Goal: Communication & Community: Share content

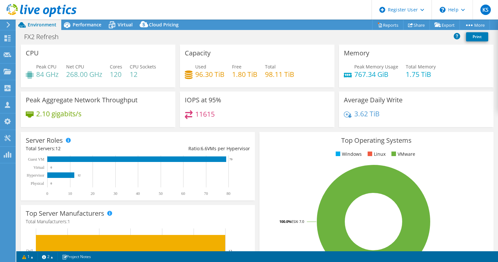
select select "USD"
click at [88, 27] on span "Performance" at bounding box center [87, 25] width 29 height 6
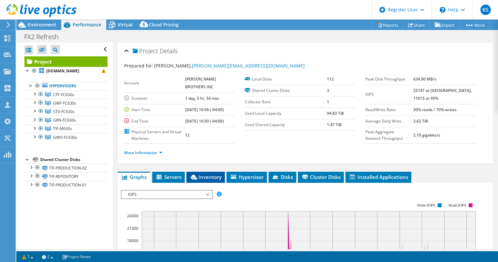
click at [204, 180] on span "Inventory" at bounding box center [206, 177] width 32 height 7
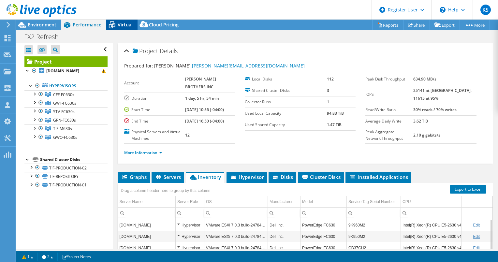
click at [117, 22] on icon at bounding box center [111, 24] width 11 height 11
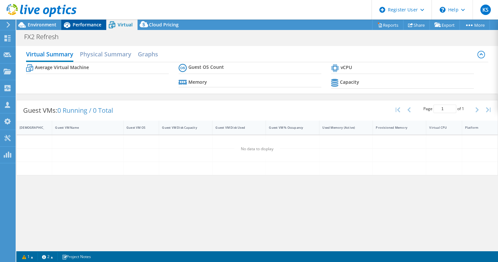
click at [82, 22] on span "Performance" at bounding box center [87, 25] width 29 height 6
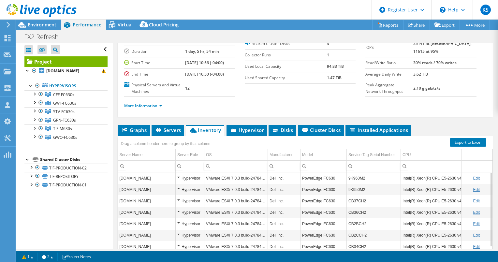
scroll to position [47, 0]
click at [31, 170] on div at bounding box center [31, 167] width 7 height 7
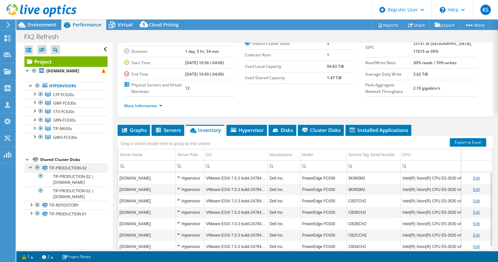
click at [31, 170] on div at bounding box center [31, 167] width 7 height 7
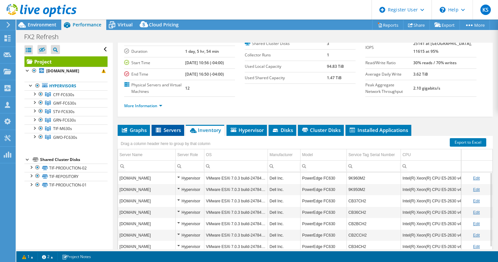
click at [170, 133] on span "Servers" at bounding box center [168, 130] width 26 height 7
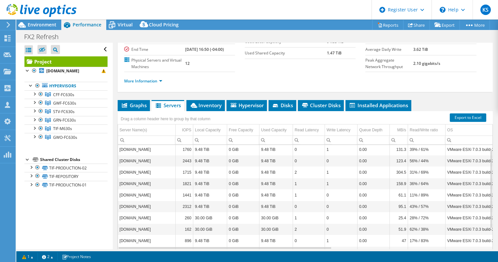
scroll to position [0, 0]
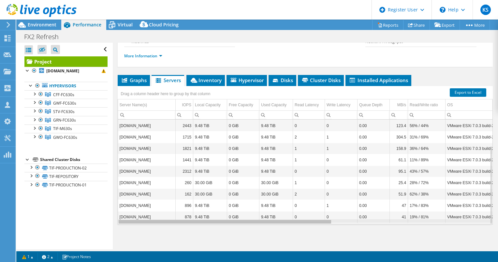
drag, startPoint x: 307, startPoint y: 222, endPoint x: 231, endPoint y: 190, distance: 82.4
click at [231, 190] on body "KS Dell User Kevin Snihur Kevin.Snihur@dell.com Dell My Profile Log Out \n Help…" at bounding box center [249, 131] width 498 height 262
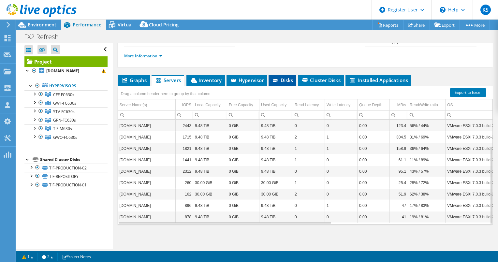
click at [282, 82] on span "Disks" at bounding box center [282, 80] width 21 height 7
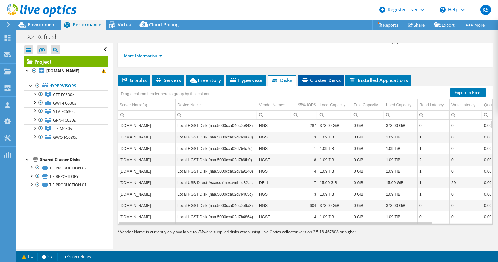
click at [312, 81] on span "Cluster Disks" at bounding box center [320, 80] width 39 height 7
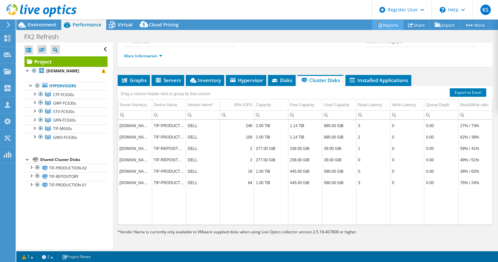
click at [386, 26] on link "Reports" at bounding box center [387, 25] width 31 height 10
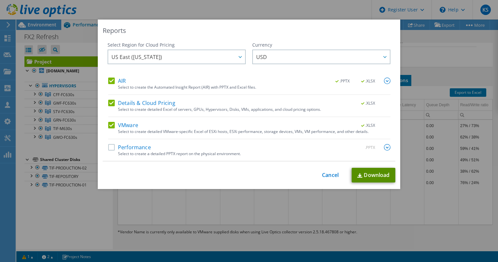
click at [374, 175] on link "Download" at bounding box center [374, 175] width 44 height 15
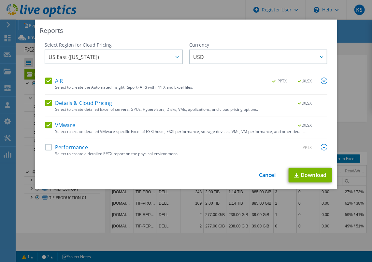
click at [260, 178] on div "This process may take a while, please wait... Cancel Download" at bounding box center [186, 175] width 293 height 15
click at [260, 178] on link "Cancel" at bounding box center [267, 175] width 17 height 6
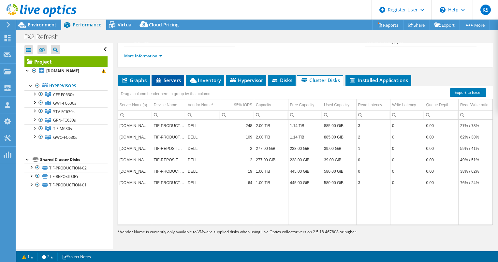
click at [170, 78] on span "Servers" at bounding box center [168, 80] width 26 height 7
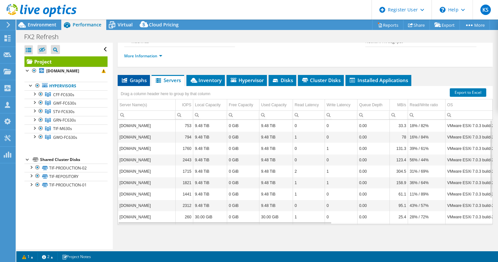
click at [133, 83] on li "Graphs" at bounding box center [134, 80] width 32 height 11
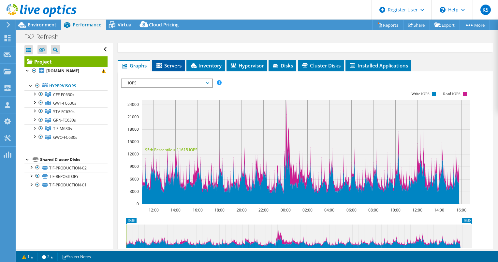
click at [175, 71] on li "Servers" at bounding box center [168, 65] width 33 height 11
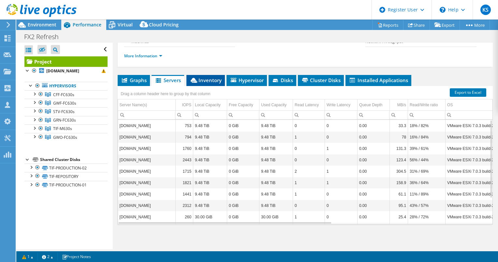
click at [205, 79] on span "Inventory" at bounding box center [206, 80] width 32 height 7
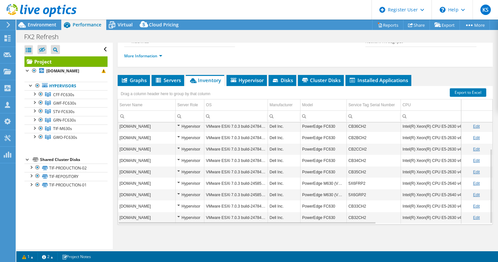
scroll to position [37, 0]
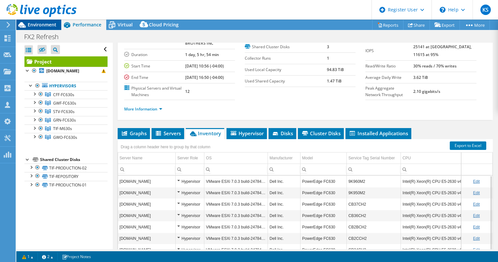
click at [38, 25] on span "Environment" at bounding box center [42, 25] width 29 height 6
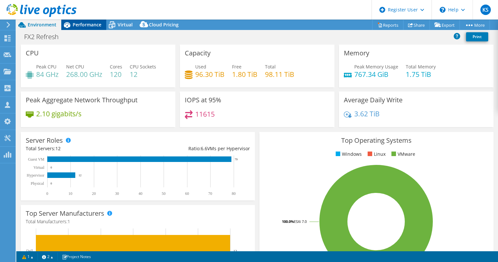
click at [96, 23] on span "Performance" at bounding box center [87, 25] width 29 height 6
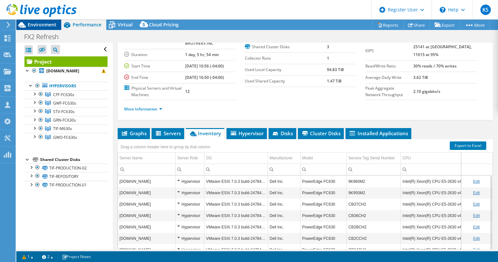
click at [53, 23] on span "Environment" at bounding box center [42, 25] width 29 height 6
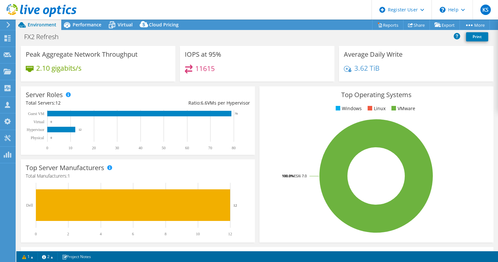
scroll to position [46, 0]
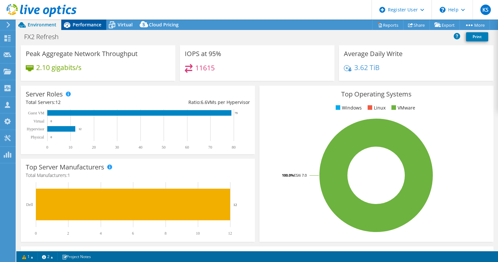
click at [95, 25] on span "Performance" at bounding box center [87, 25] width 29 height 6
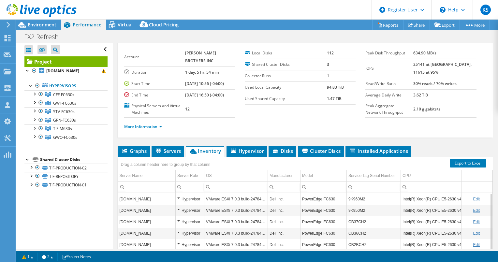
scroll to position [25, 0]
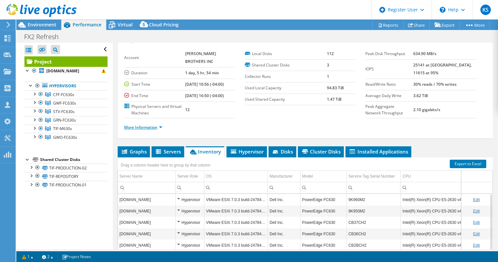
click at [161, 130] on link "More Information" at bounding box center [143, 128] width 38 height 6
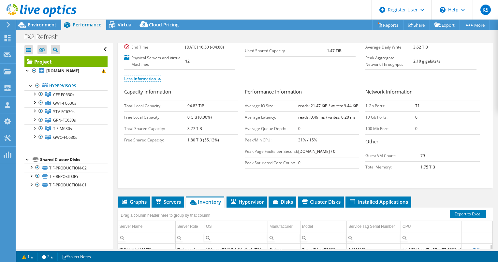
scroll to position [104, 0]
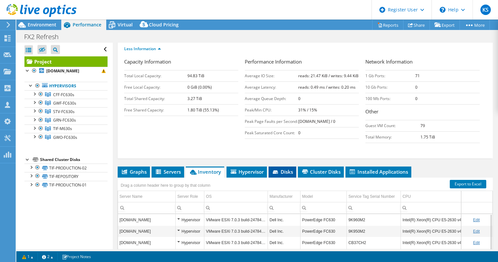
click at [284, 175] on span "Disks" at bounding box center [282, 172] width 21 height 7
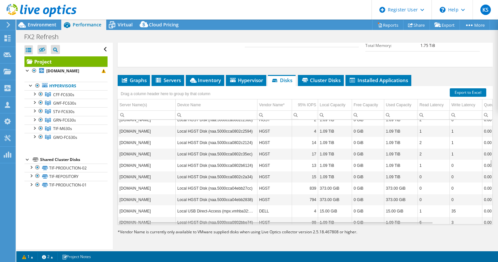
scroll to position [490, 0]
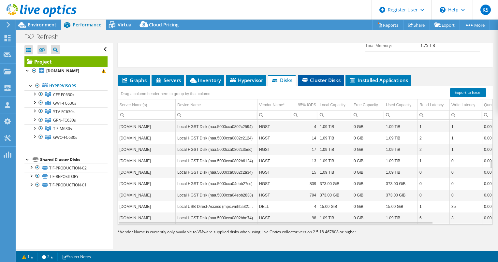
click at [312, 77] on span "Cluster Disks" at bounding box center [320, 80] width 39 height 7
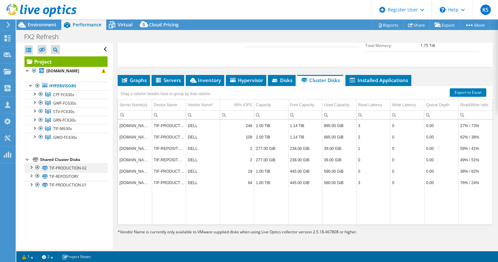
click at [28, 170] on div at bounding box center [31, 167] width 7 height 7
click at [164, 76] on li "Servers" at bounding box center [168, 80] width 33 height 11
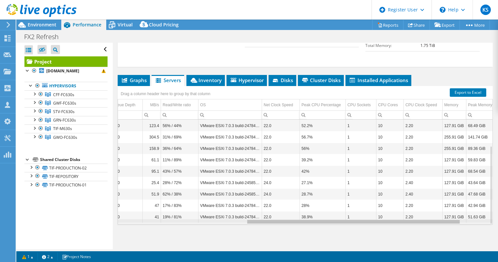
scroll to position [0, 86]
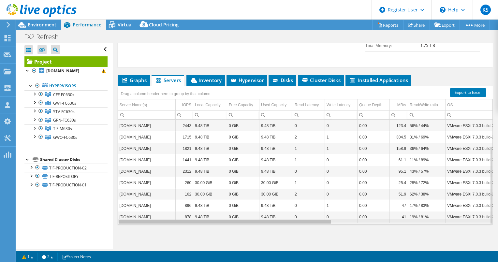
drag, startPoint x: 281, startPoint y: 223, endPoint x: 214, endPoint y: 205, distance: 69.2
click at [214, 205] on body "KS Dell User Kevin Snihur Kevin.Snihur@dell.com Dell My Profile Log Out \n Help…" at bounding box center [249, 131] width 498 height 262
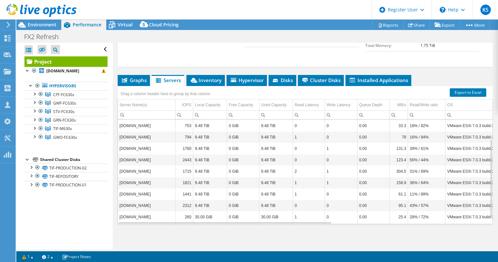
scroll to position [34, 0]
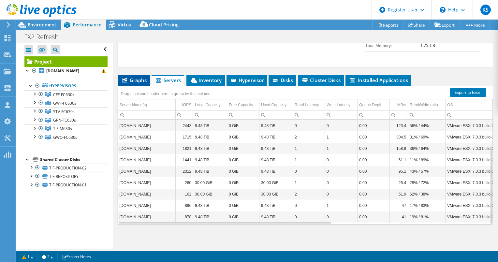
click at [133, 82] on span "Graphs" at bounding box center [134, 80] width 26 height 7
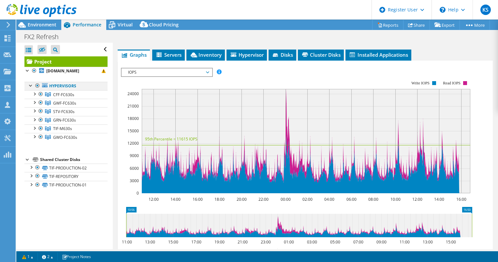
click at [36, 90] on div at bounding box center [37, 86] width 7 height 8
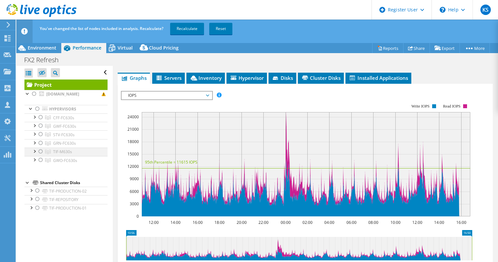
click at [39, 156] on div at bounding box center [41, 152] width 7 height 8
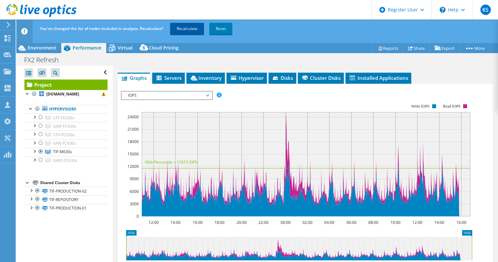
click at [190, 27] on link "Recalculate" at bounding box center [187, 29] width 34 height 12
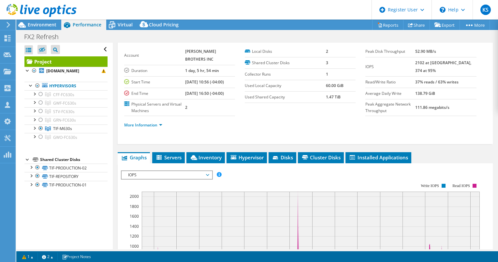
scroll to position [0, 0]
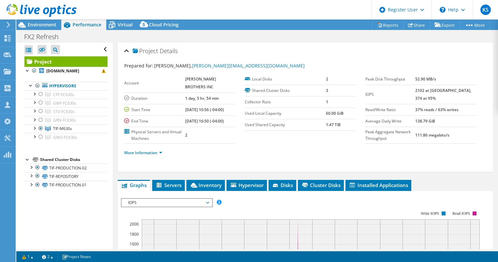
click at [36, 21] on div at bounding box center [38, 11] width 77 height 22
click at [39, 23] on span "Environment" at bounding box center [42, 25] width 29 height 6
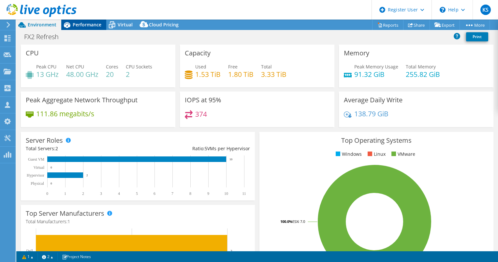
click at [93, 25] on span "Performance" at bounding box center [87, 25] width 29 height 6
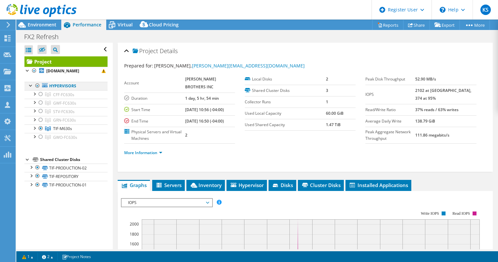
click at [38, 90] on div at bounding box center [37, 86] width 7 height 8
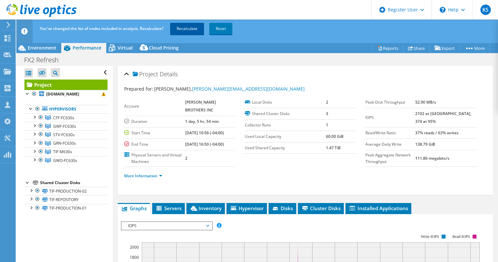
click at [173, 24] on link "Recalculate" at bounding box center [187, 29] width 34 height 12
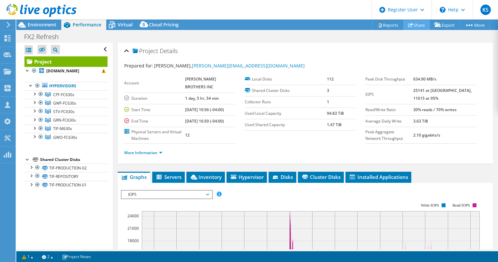
click at [417, 25] on link "Share" at bounding box center [416, 25] width 27 height 10
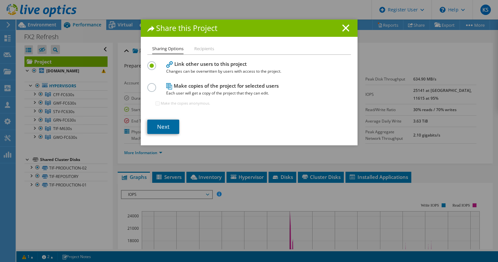
click at [162, 122] on link "Next" at bounding box center [163, 127] width 32 height 14
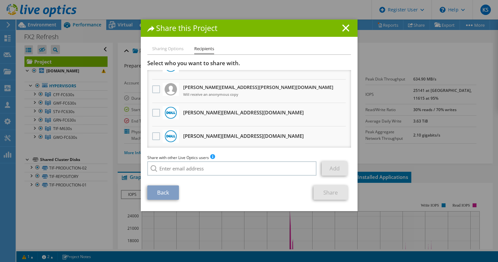
scroll to position [44, 0]
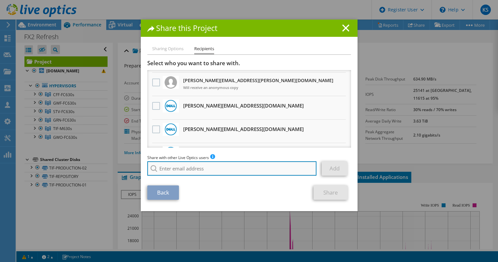
click at [202, 164] on input "search" at bounding box center [232, 168] width 170 height 14
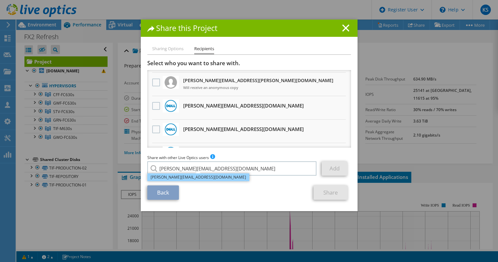
type input "Tabitha.Wagon@Dell.com"
click at [206, 177] on li "Tabitha.Wagon@Dell.com" at bounding box center [198, 178] width 102 height 8
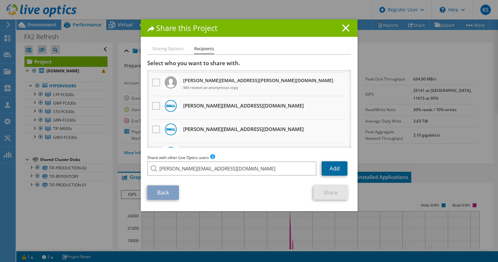
click at [324, 167] on link "Add" at bounding box center [335, 168] width 26 height 14
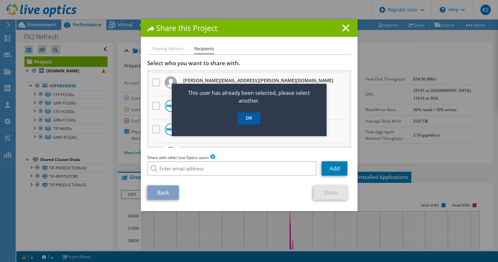
click at [247, 117] on link "OK" at bounding box center [249, 119] width 23 height 12
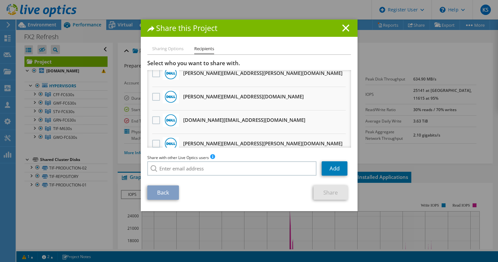
scroll to position [406, 0]
click at [153, 93] on label at bounding box center [156, 97] width 9 height 8
click at [0, 0] on input "checkbox" at bounding box center [0, 0] width 0 height 0
click at [326, 196] on link "Share" at bounding box center [331, 193] width 34 height 14
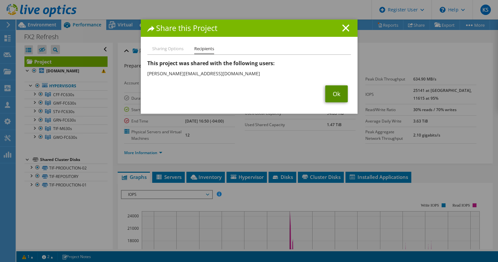
click at [338, 98] on link "Ok" at bounding box center [337, 93] width 23 height 17
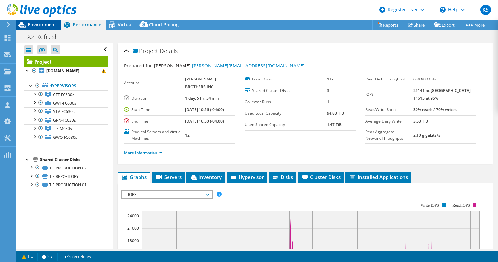
click at [26, 23] on icon at bounding box center [21, 24] width 11 height 11
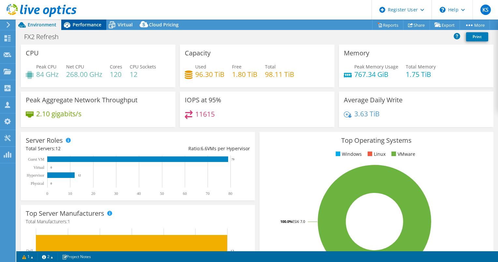
click at [81, 27] on span "Performance" at bounding box center [87, 25] width 29 height 6
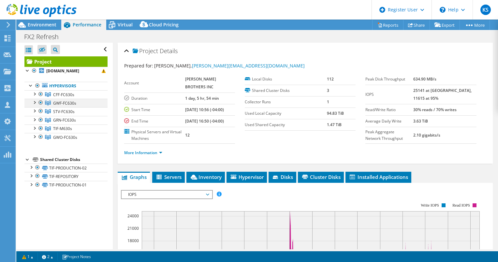
click at [39, 107] on div at bounding box center [41, 103] width 7 height 8
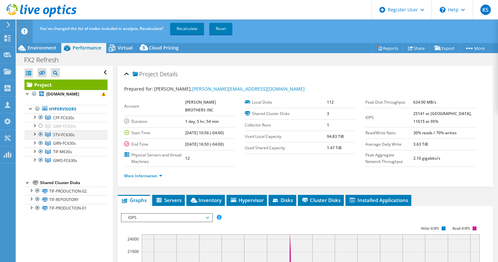
click at [41, 138] on div at bounding box center [41, 134] width 7 height 8
click at [40, 147] on div at bounding box center [41, 143] width 7 height 8
click at [39, 156] on div at bounding box center [41, 152] width 7 height 8
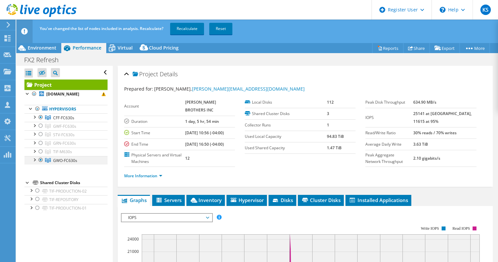
click at [40, 162] on div at bounding box center [41, 160] width 7 height 8
click at [35, 120] on div at bounding box center [34, 117] width 7 height 7
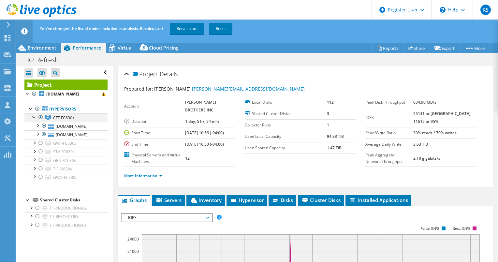
click at [35, 120] on div at bounding box center [34, 117] width 7 height 7
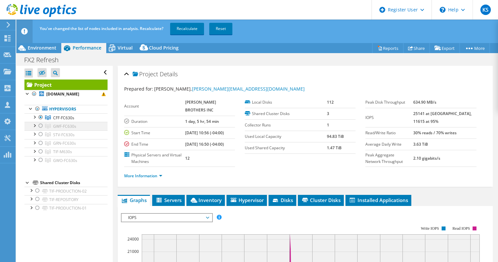
click at [35, 129] on div at bounding box center [34, 125] width 7 height 7
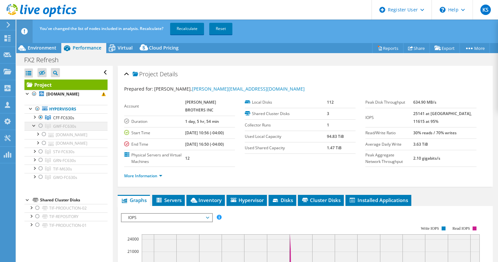
click at [35, 129] on div at bounding box center [34, 125] width 7 height 7
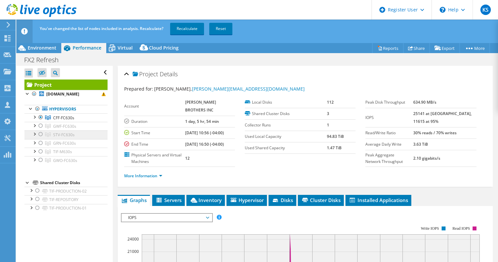
click at [33, 139] on link "STV-FC630s" at bounding box center [65, 134] width 83 height 8
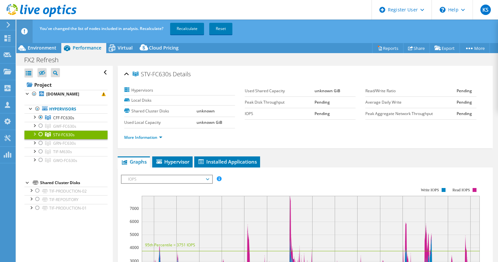
click at [34, 137] on div at bounding box center [34, 133] width 7 height 7
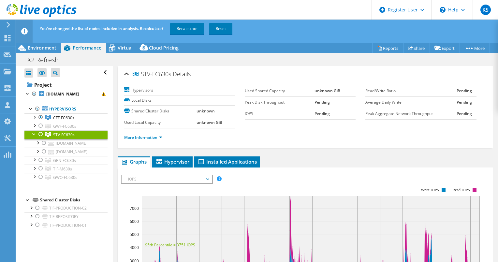
click at [34, 137] on div at bounding box center [34, 133] width 7 height 7
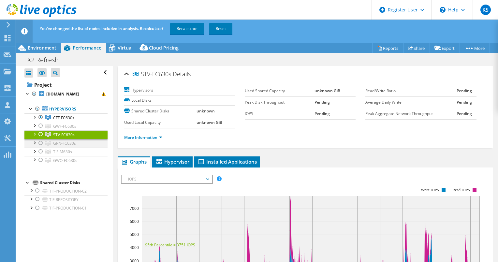
click at [35, 146] on div at bounding box center [34, 142] width 7 height 7
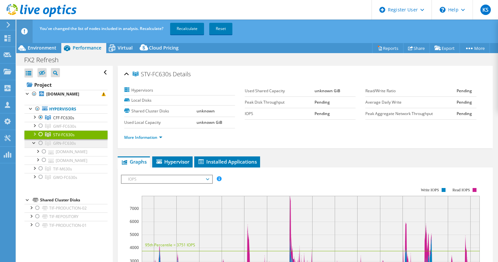
click at [35, 146] on div at bounding box center [34, 142] width 7 height 7
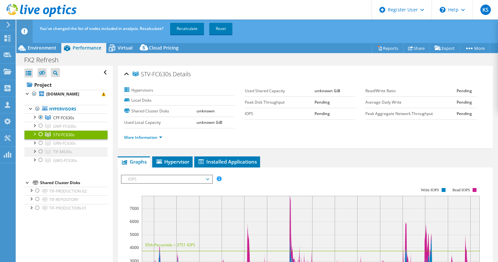
click at [34, 154] on div at bounding box center [34, 151] width 7 height 7
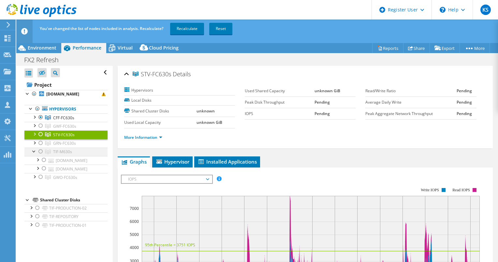
click at [34, 154] on div at bounding box center [34, 151] width 7 height 7
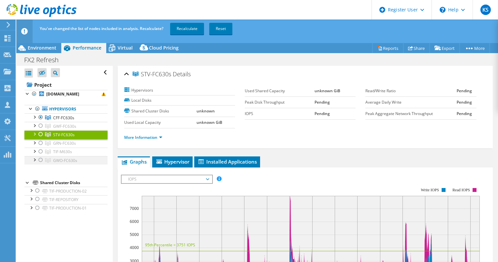
click at [34, 163] on div at bounding box center [34, 159] width 7 height 7
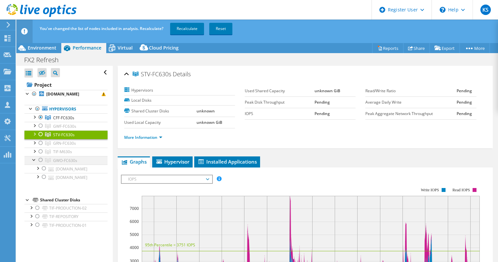
click at [34, 163] on div at bounding box center [34, 159] width 7 height 7
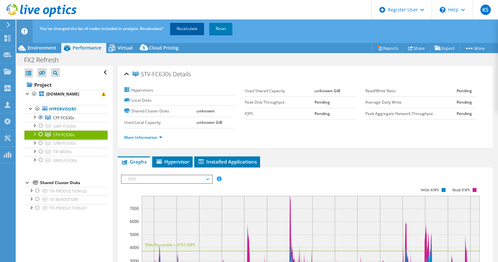
click at [184, 34] on link "Recalculate" at bounding box center [187, 29] width 34 height 12
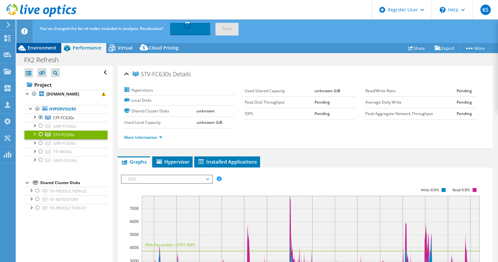
click at [47, 47] on span "Environment" at bounding box center [42, 48] width 29 height 6
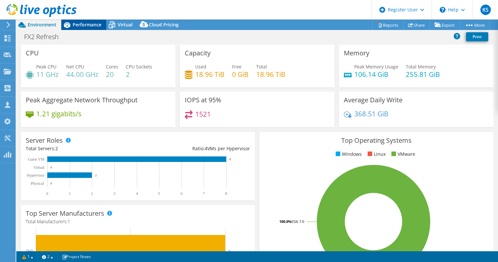
click at [77, 27] on span "Performance" at bounding box center [87, 25] width 29 height 6
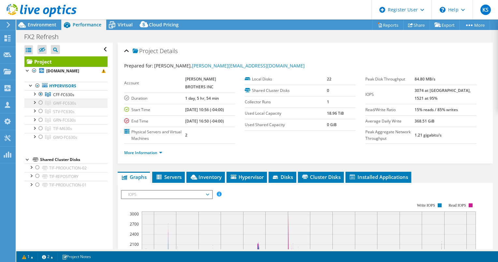
click at [41, 105] on div at bounding box center [41, 103] width 7 height 8
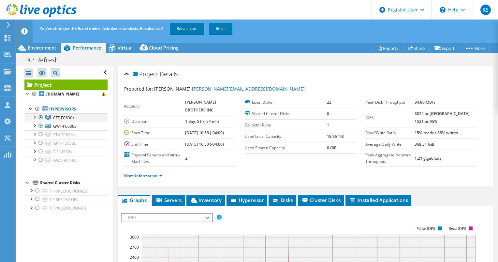
click at [41, 121] on div at bounding box center [41, 118] width 7 height 8
click at [186, 27] on link "Recalculate" at bounding box center [187, 29] width 34 height 12
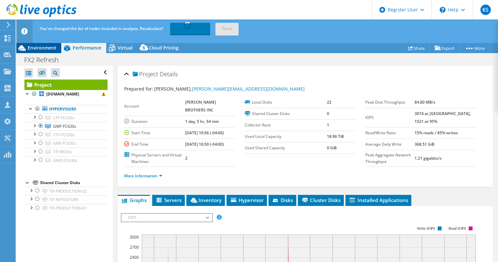
click at [49, 49] on span "Environment" at bounding box center [42, 48] width 29 height 6
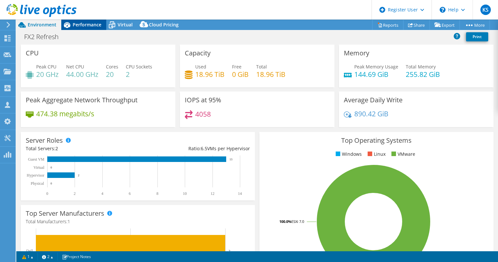
click at [73, 28] on div "Performance" at bounding box center [83, 25] width 45 height 10
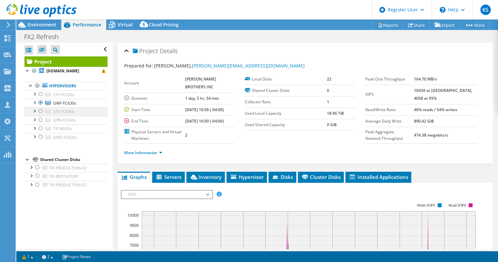
click at [40, 115] on div at bounding box center [41, 111] width 7 height 8
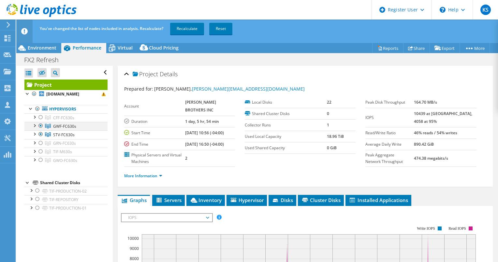
click at [42, 130] on div at bounding box center [41, 126] width 7 height 8
click at [177, 25] on link "Recalculate" at bounding box center [187, 29] width 34 height 12
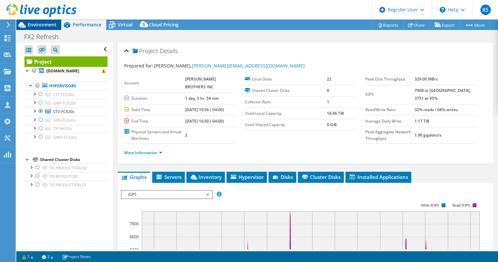
click at [51, 27] on span "Environment" at bounding box center [42, 25] width 29 height 6
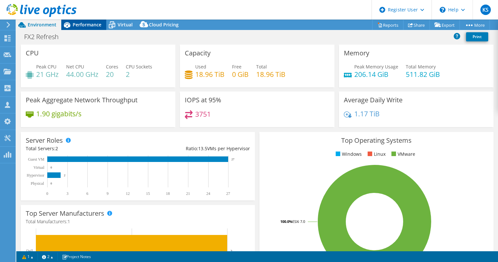
click at [65, 28] on icon at bounding box center [66, 24] width 11 height 11
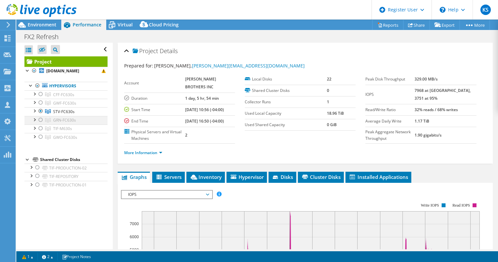
click at [39, 123] on div at bounding box center [41, 120] width 7 height 8
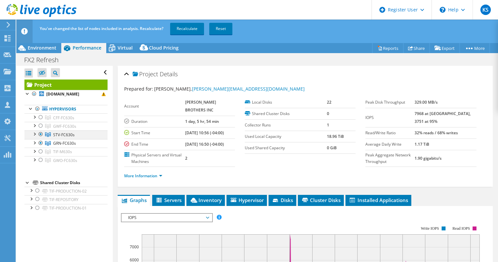
click at [40, 138] on div at bounding box center [41, 134] width 7 height 8
click at [180, 26] on link "Recalculate" at bounding box center [187, 29] width 34 height 12
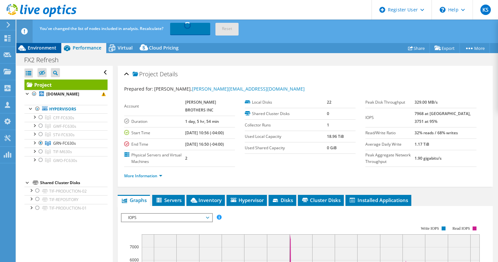
click at [40, 45] on span "Environment" at bounding box center [42, 48] width 29 height 6
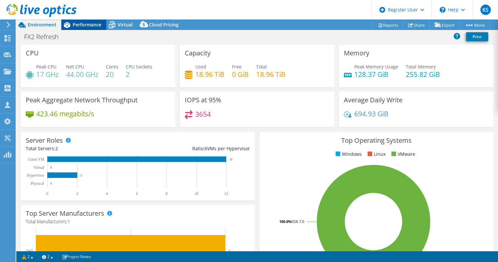
click at [68, 24] on icon at bounding box center [67, 25] width 7 height 6
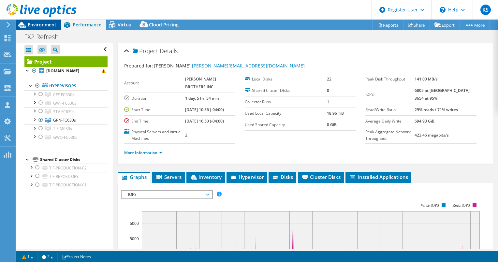
click at [43, 24] on span "Environment" at bounding box center [42, 25] width 29 height 6
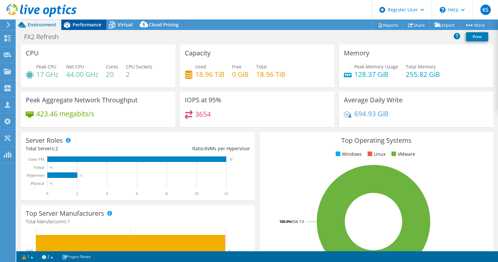
click at [80, 25] on span "Performance" at bounding box center [87, 25] width 29 height 6
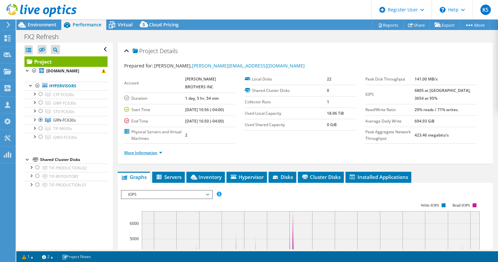
click at [160, 156] on link "More Information" at bounding box center [143, 153] width 38 height 6
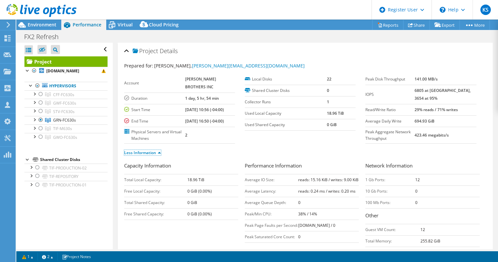
scroll to position [11, 0]
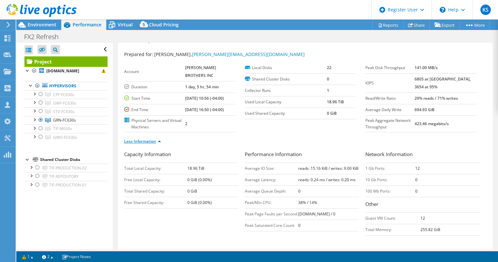
click at [158, 144] on link "Less Information" at bounding box center [142, 142] width 37 height 6
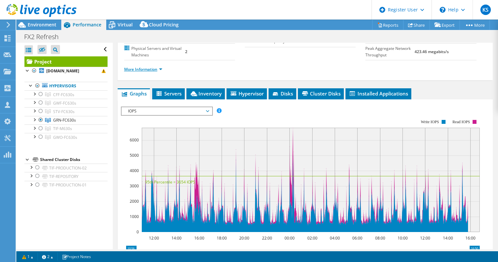
scroll to position [102, 0]
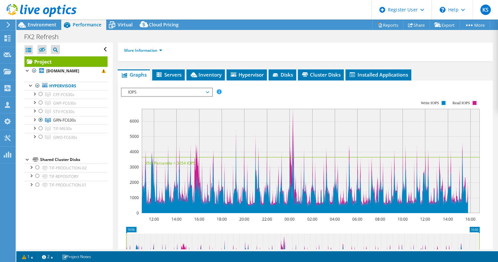
click at [199, 96] on span "IOPS" at bounding box center [167, 92] width 84 height 8
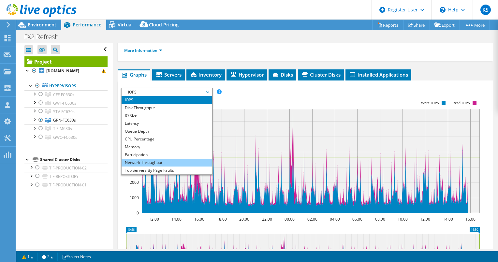
click at [155, 167] on li "Network Throughput" at bounding box center [167, 163] width 90 height 8
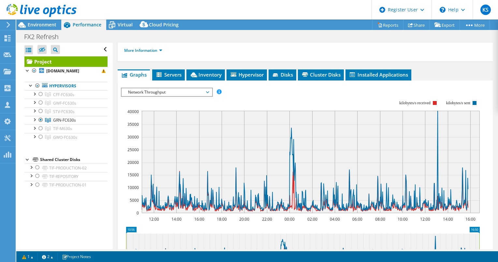
click at [155, 96] on span "Network Throughput" at bounding box center [167, 92] width 84 height 8
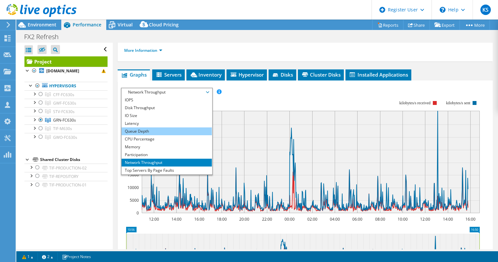
click at [140, 135] on li "Queue Depth" at bounding box center [167, 132] width 90 height 8
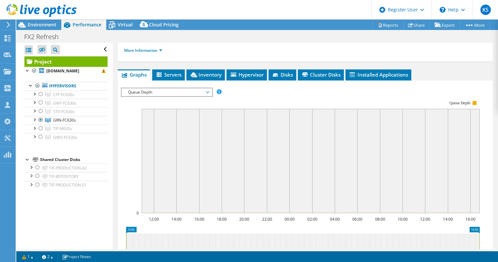
click at [141, 96] on span "Queue Depth" at bounding box center [167, 92] width 84 height 8
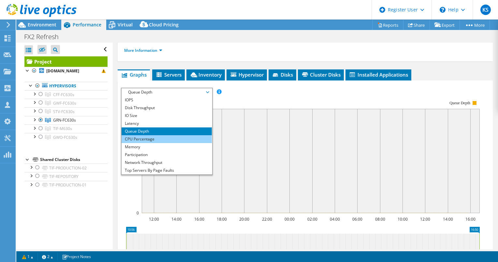
click at [134, 143] on li "CPU Percentage" at bounding box center [167, 139] width 90 height 8
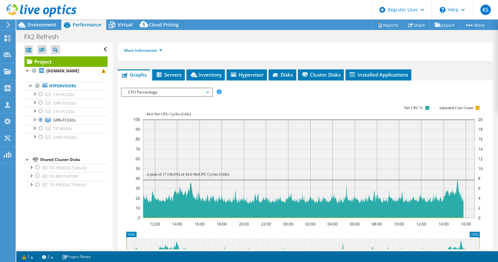
scroll to position [106, 0]
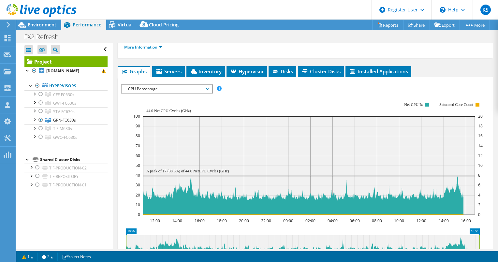
click at [144, 93] on span "CPU Percentage" at bounding box center [167, 89] width 84 height 8
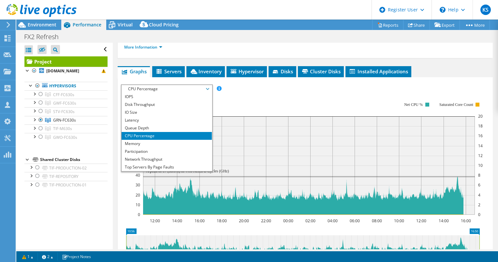
click at [270, 93] on div "IOPS Disk Throughput IO Size Latency Queue Depth CPU Percentage Memory Page Fau…" at bounding box center [305, 88] width 369 height 9
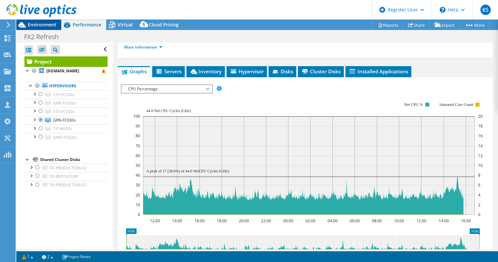
click at [50, 23] on span "Environment" at bounding box center [42, 25] width 29 height 6
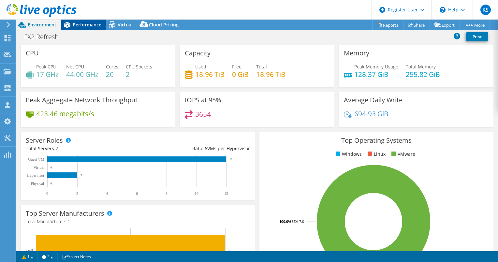
click at [82, 26] on span "Performance" at bounding box center [87, 25] width 29 height 6
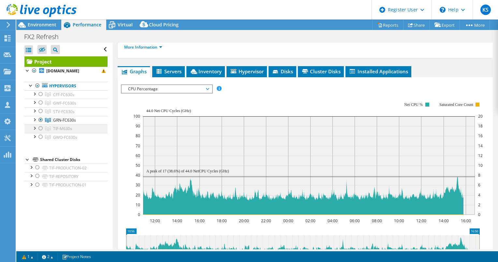
click at [41, 132] on div at bounding box center [41, 129] width 7 height 8
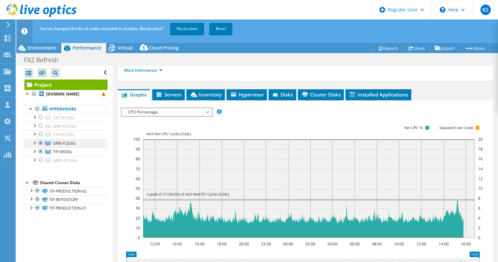
click at [41, 147] on div at bounding box center [41, 143] width 7 height 8
click at [193, 30] on link "Recalculate" at bounding box center [187, 29] width 34 height 12
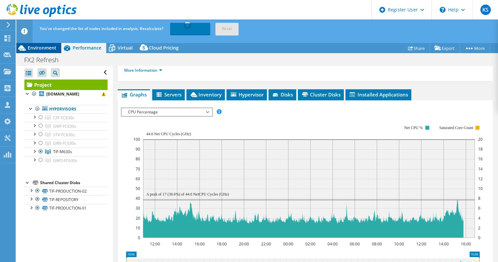
click at [49, 46] on span "Environment" at bounding box center [42, 48] width 29 height 6
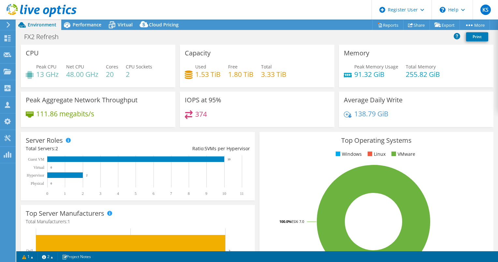
select select "USD"
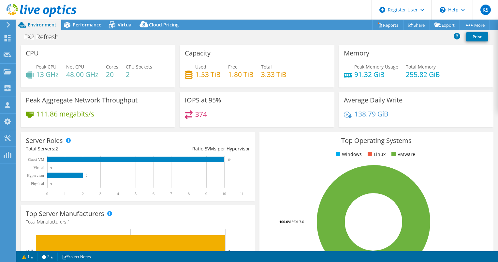
select select "USD"
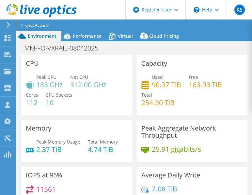
select select "USD"
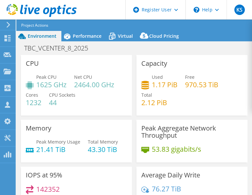
select select "USD"
